Goal: Information Seeking & Learning: Stay updated

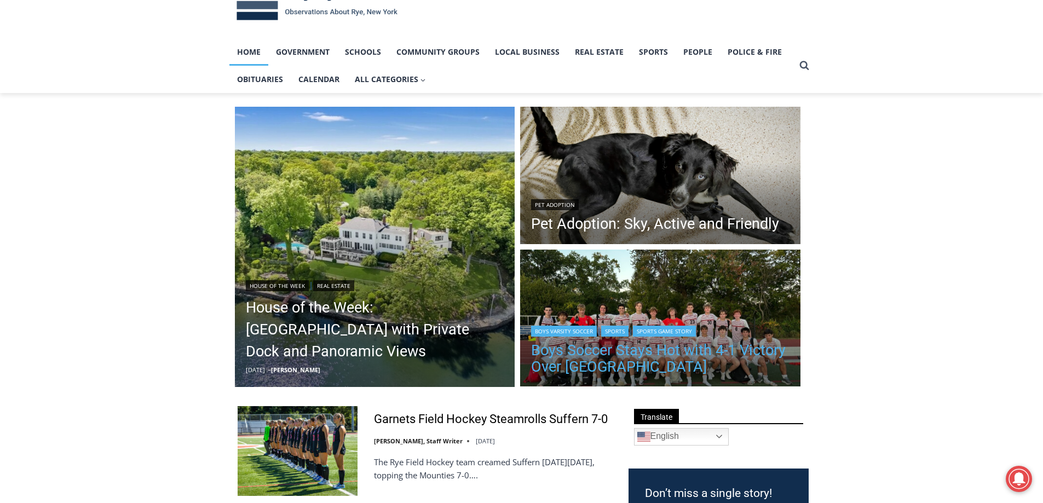
scroll to position [55, 0]
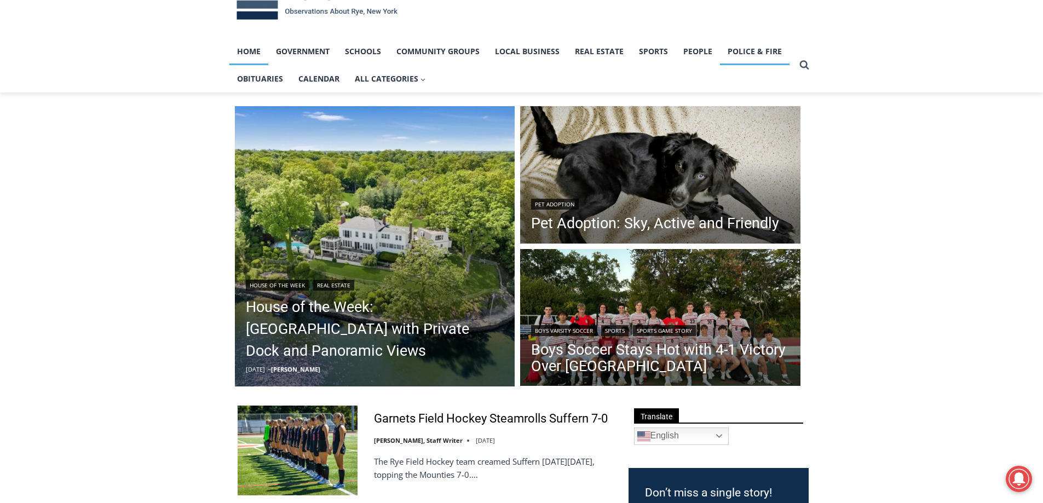
click at [749, 50] on link "Police & Fire" at bounding box center [755, 51] width 70 height 27
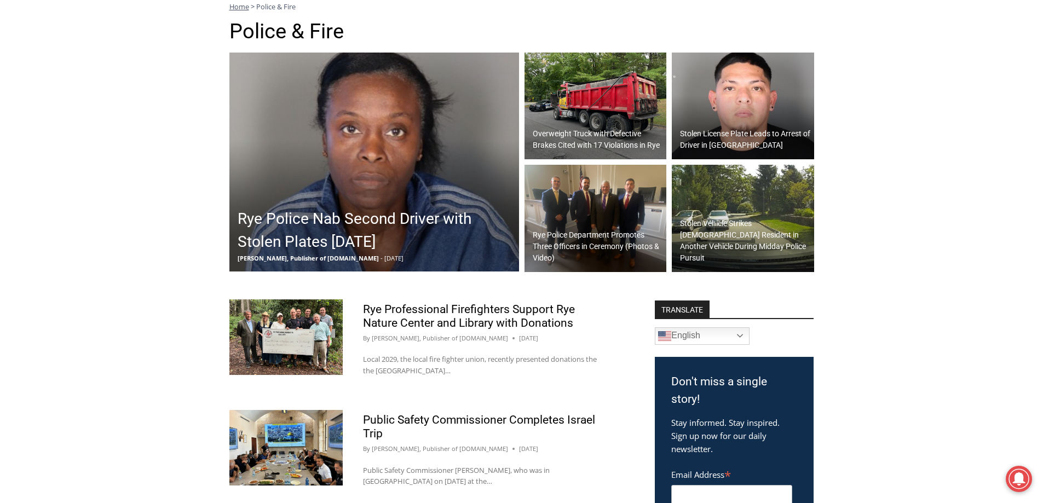
click at [573, 148] on h2 "Overweight Truck with Defective Brakes Cited with 17 Violations in Rye" at bounding box center [598, 139] width 131 height 23
click at [366, 225] on h2 "Rye Police Nab Second Driver with Stolen Plates in Two Days" at bounding box center [377, 231] width 279 height 46
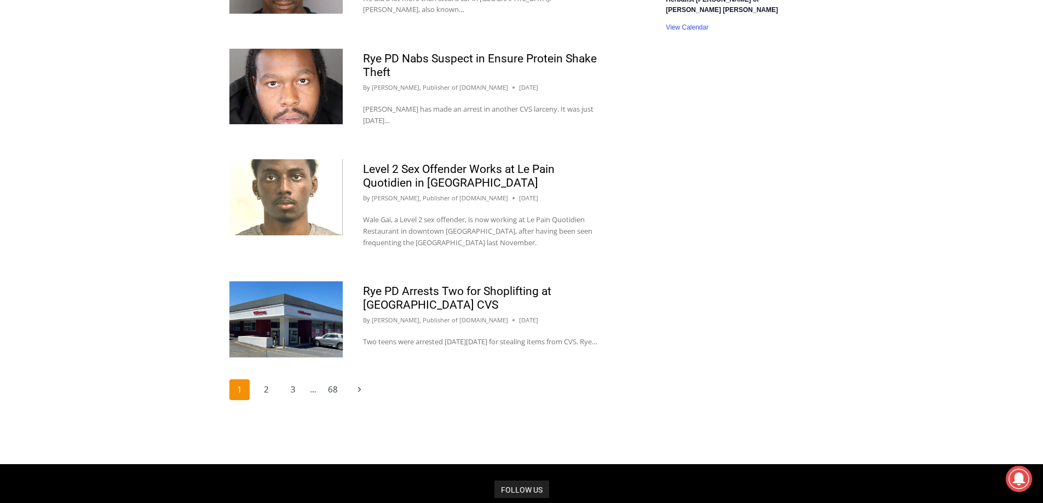
scroll to position [1259, 0]
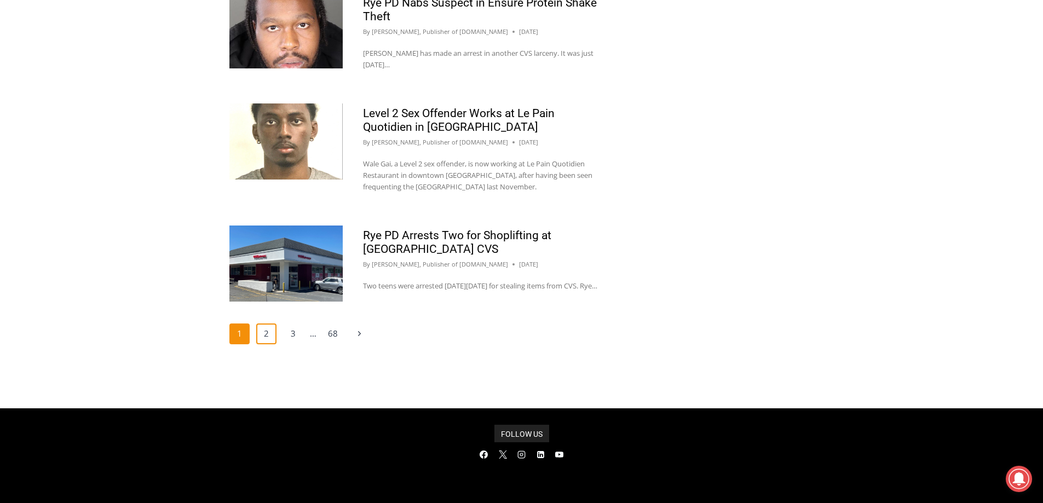
click at [271, 340] on link "2" at bounding box center [266, 334] width 21 height 21
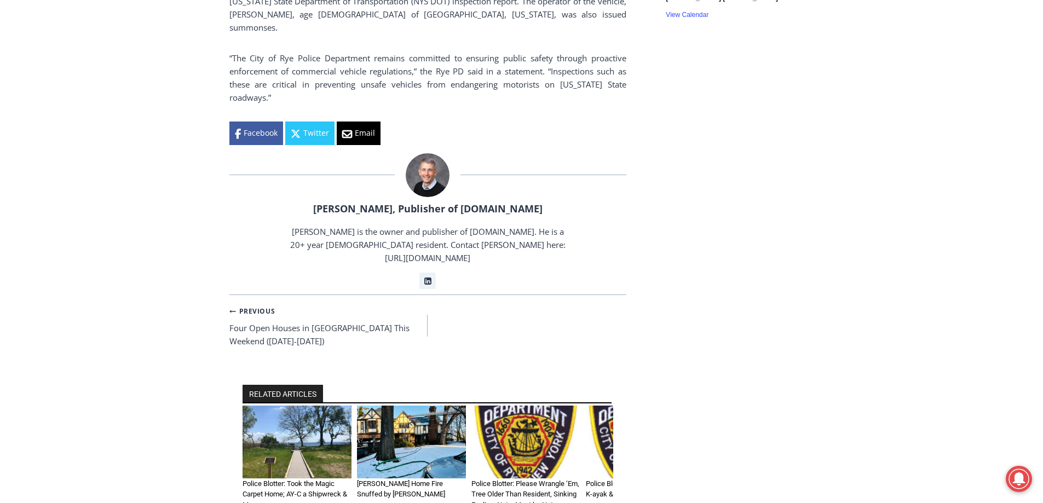
scroll to position [986, 0]
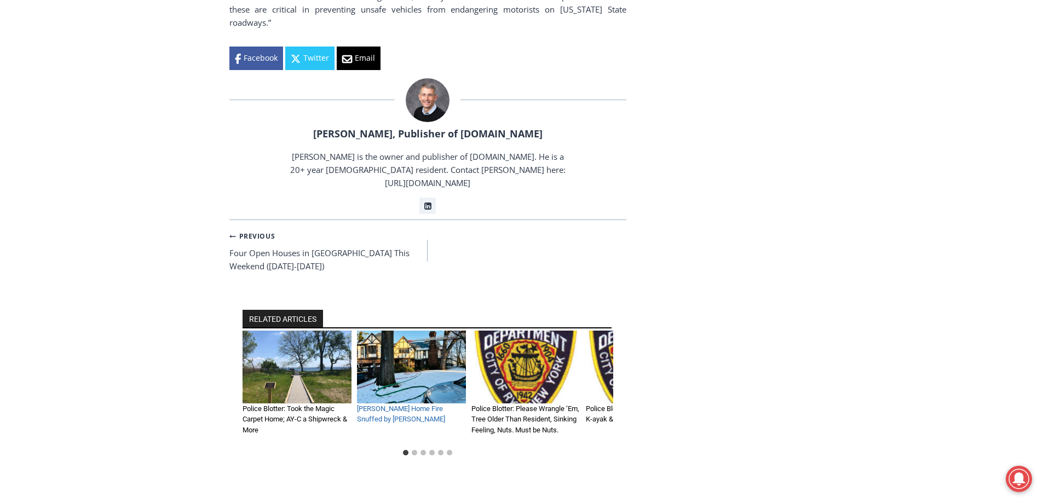
click at [407, 405] on link "[PERSON_NAME] Home Fire Snuffed by [PERSON_NAME]" at bounding box center [401, 414] width 88 height 19
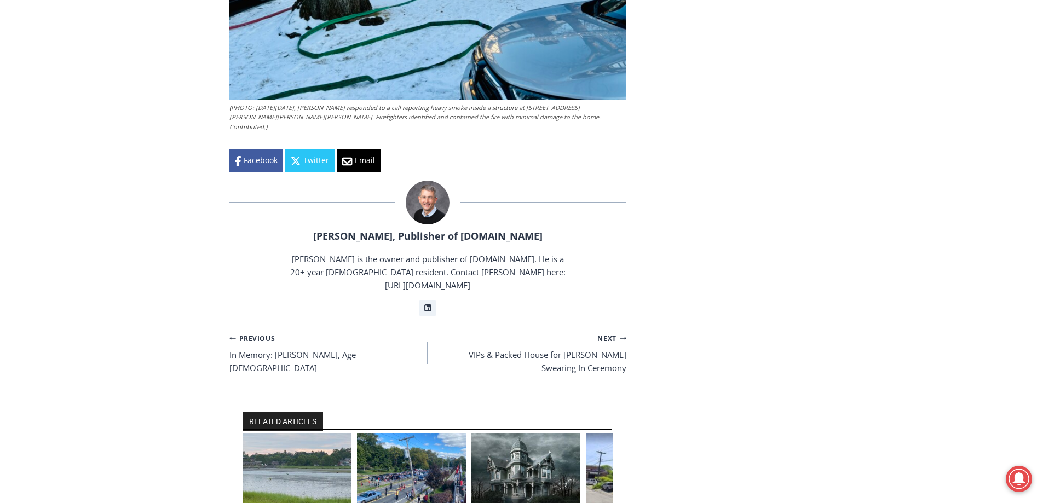
scroll to position [1971, 0]
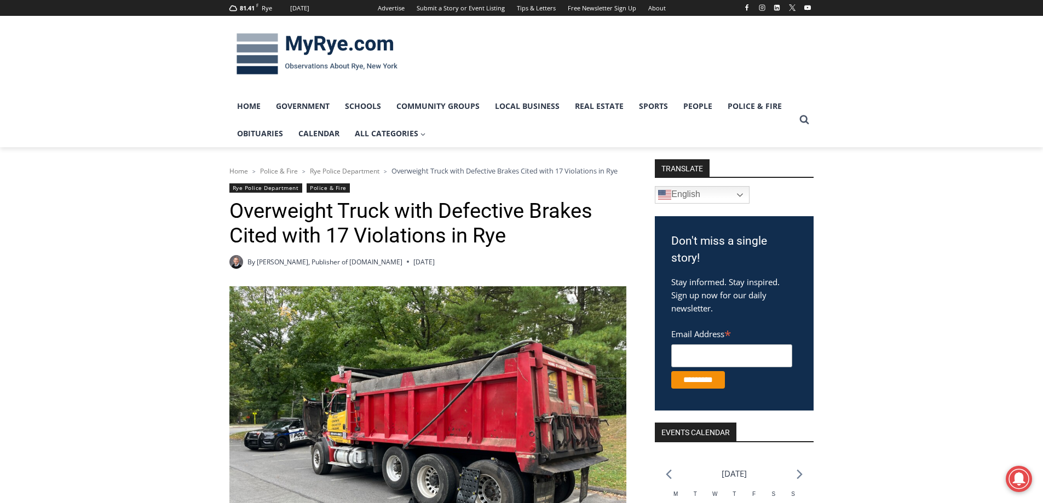
scroll to position [986, 0]
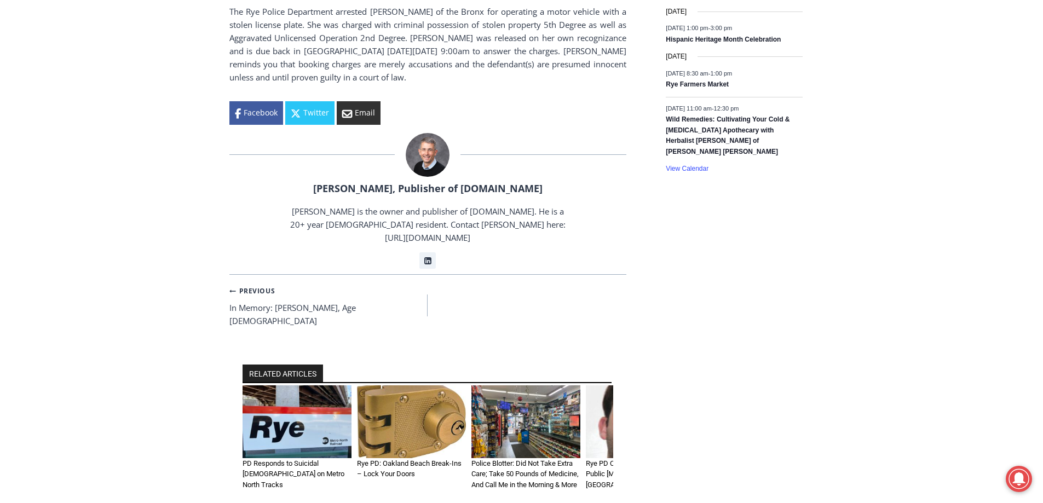
scroll to position [876, 0]
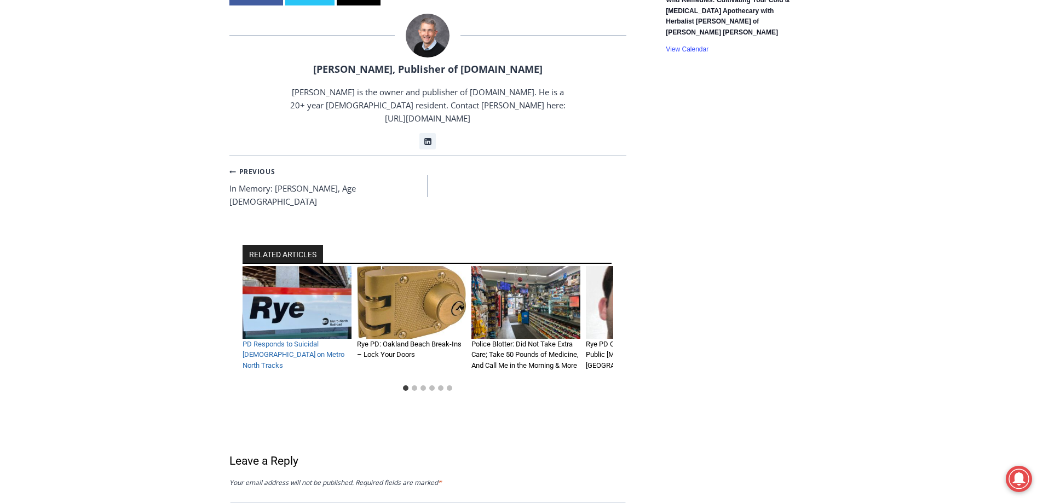
click at [261, 340] on link "PD Responds to Suicidal Male on Metro North Tracks" at bounding box center [294, 355] width 102 height 30
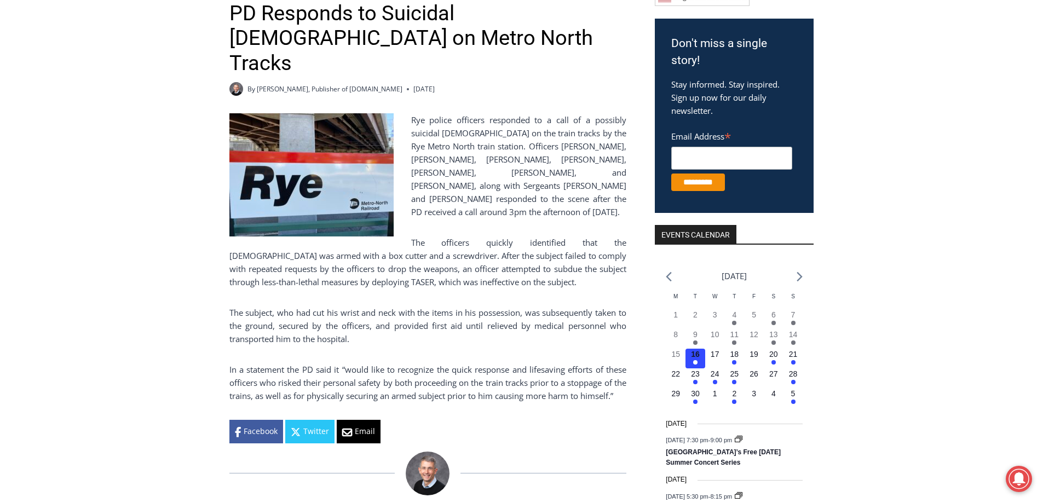
scroll to position [219, 0]
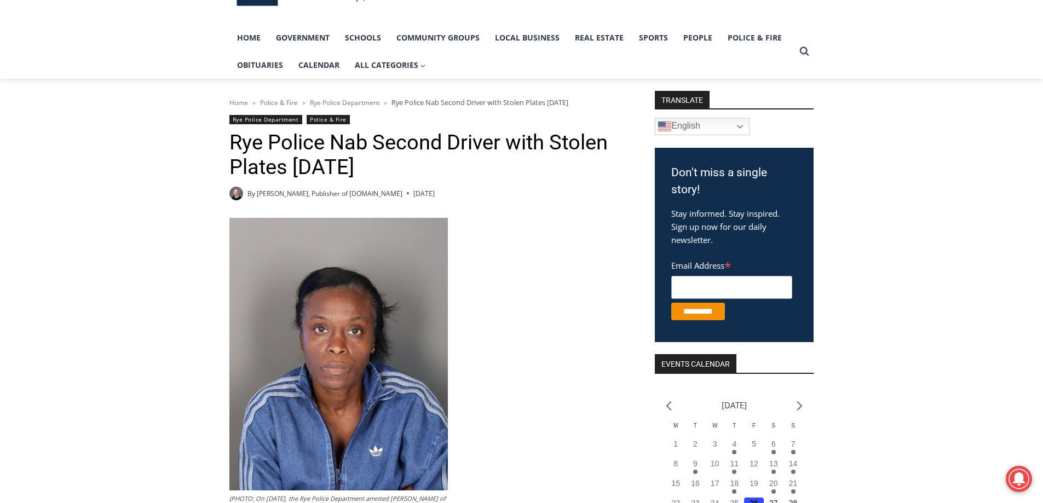
scroll to position [55, 0]
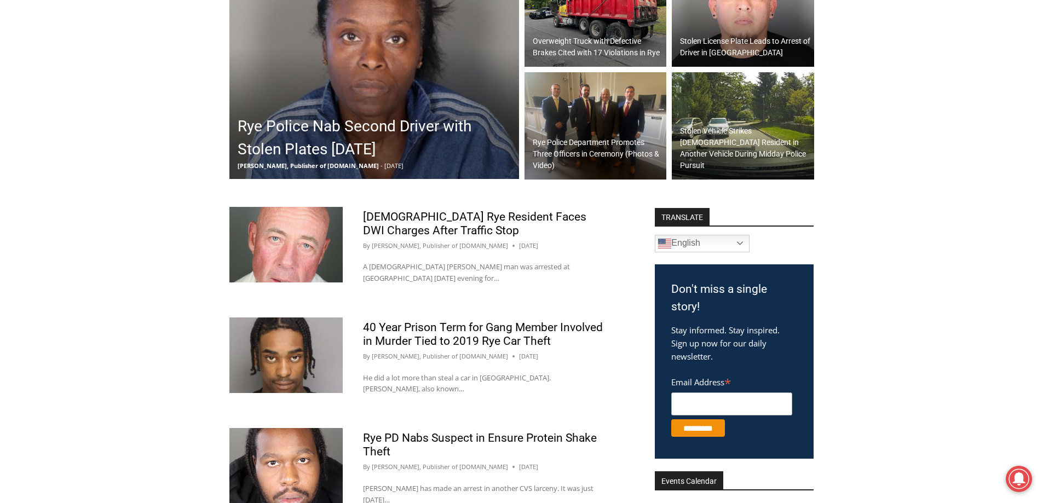
scroll to position [383, 0]
